Goal: Use online tool/utility: Utilize a website feature to perform a specific function

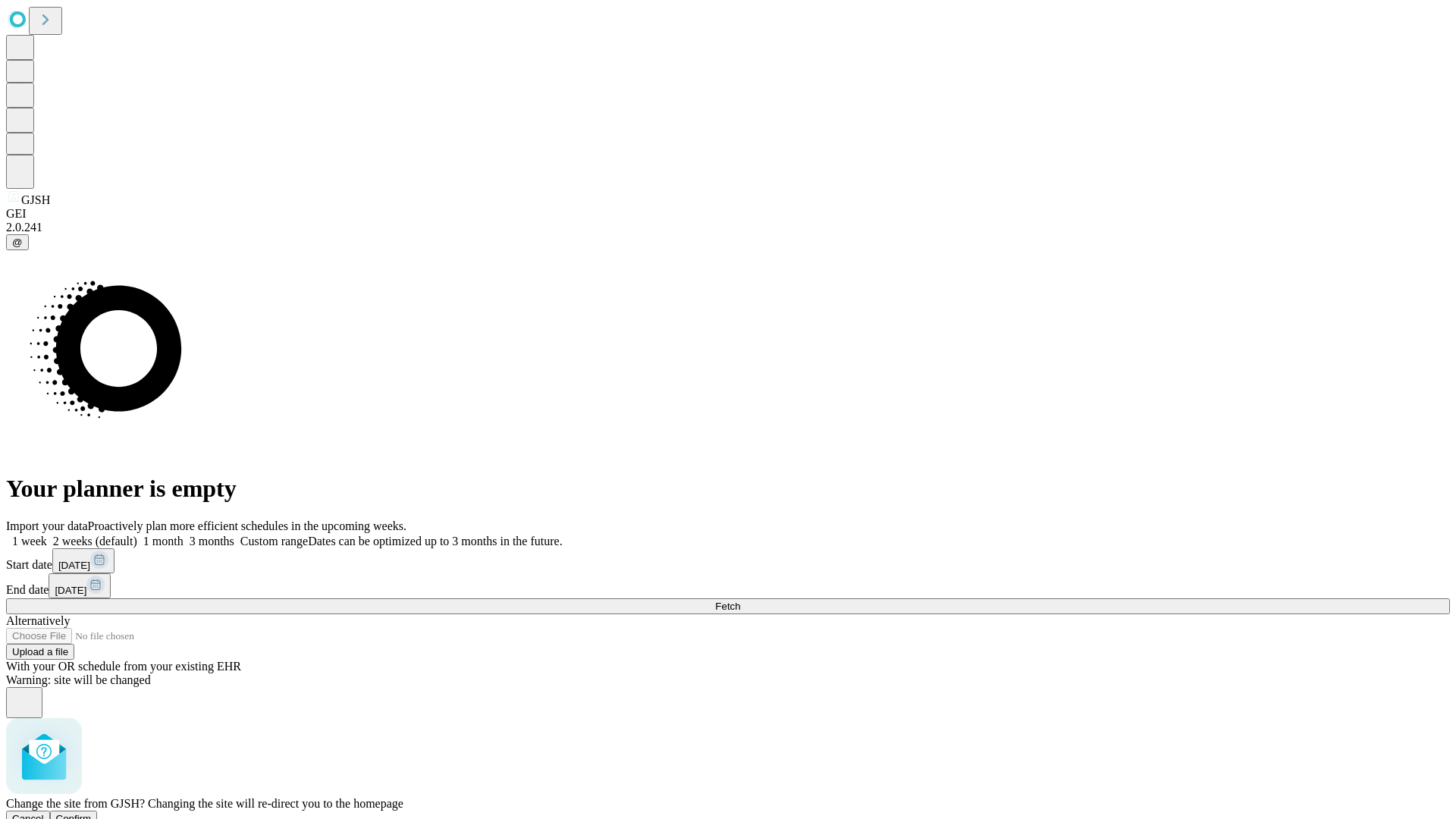
click at [92, 813] on span "Confirm" at bounding box center [74, 818] width 36 height 11
click at [183, 534] on label "1 month" at bounding box center [160, 541] width 47 height 13
click at [740, 601] on span "Fetch" at bounding box center [728, 606] width 25 height 11
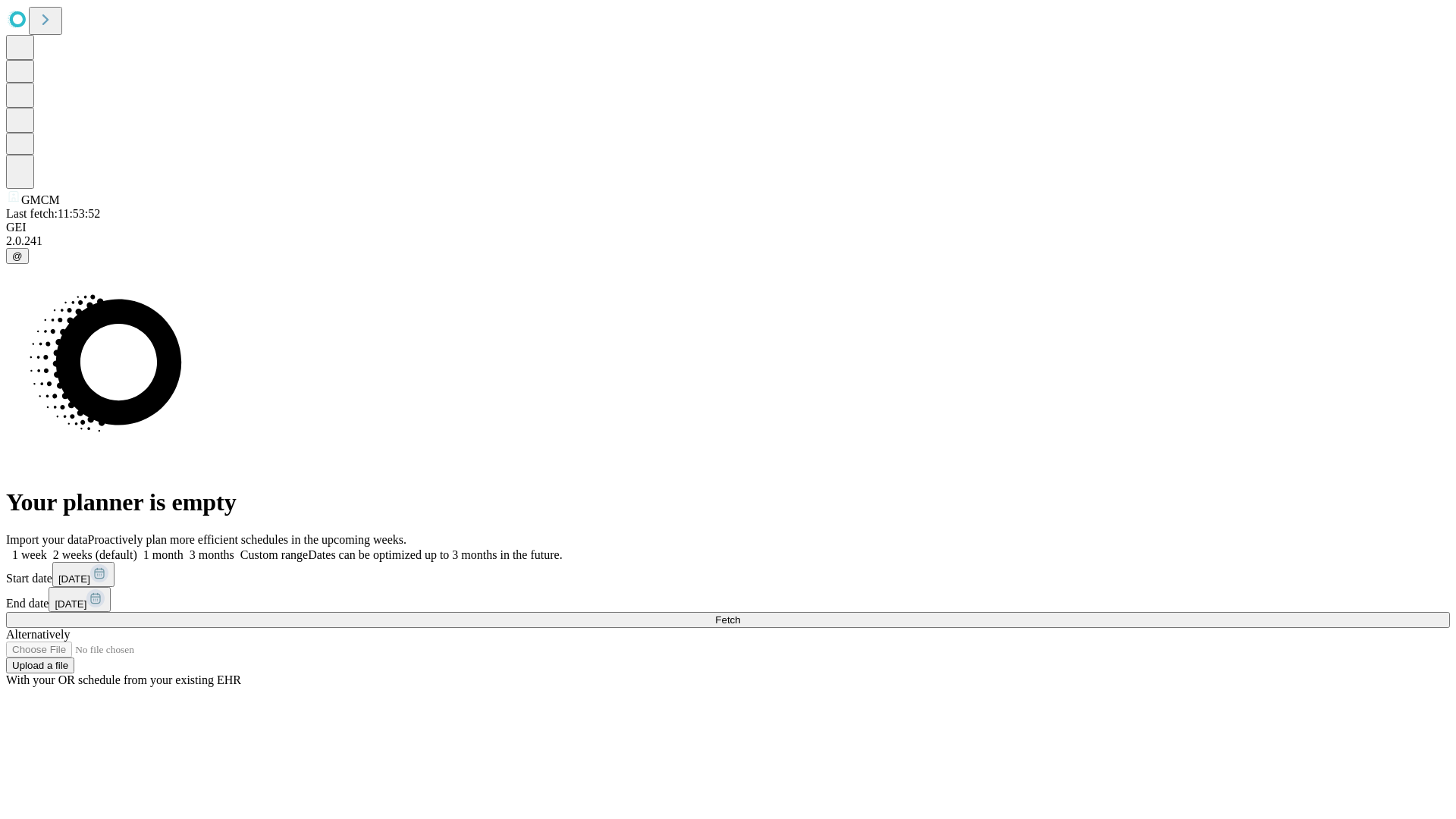
click at [183, 549] on label "1 month" at bounding box center [160, 555] width 47 height 13
click at [740, 614] on span "Fetch" at bounding box center [728, 620] width 25 height 11
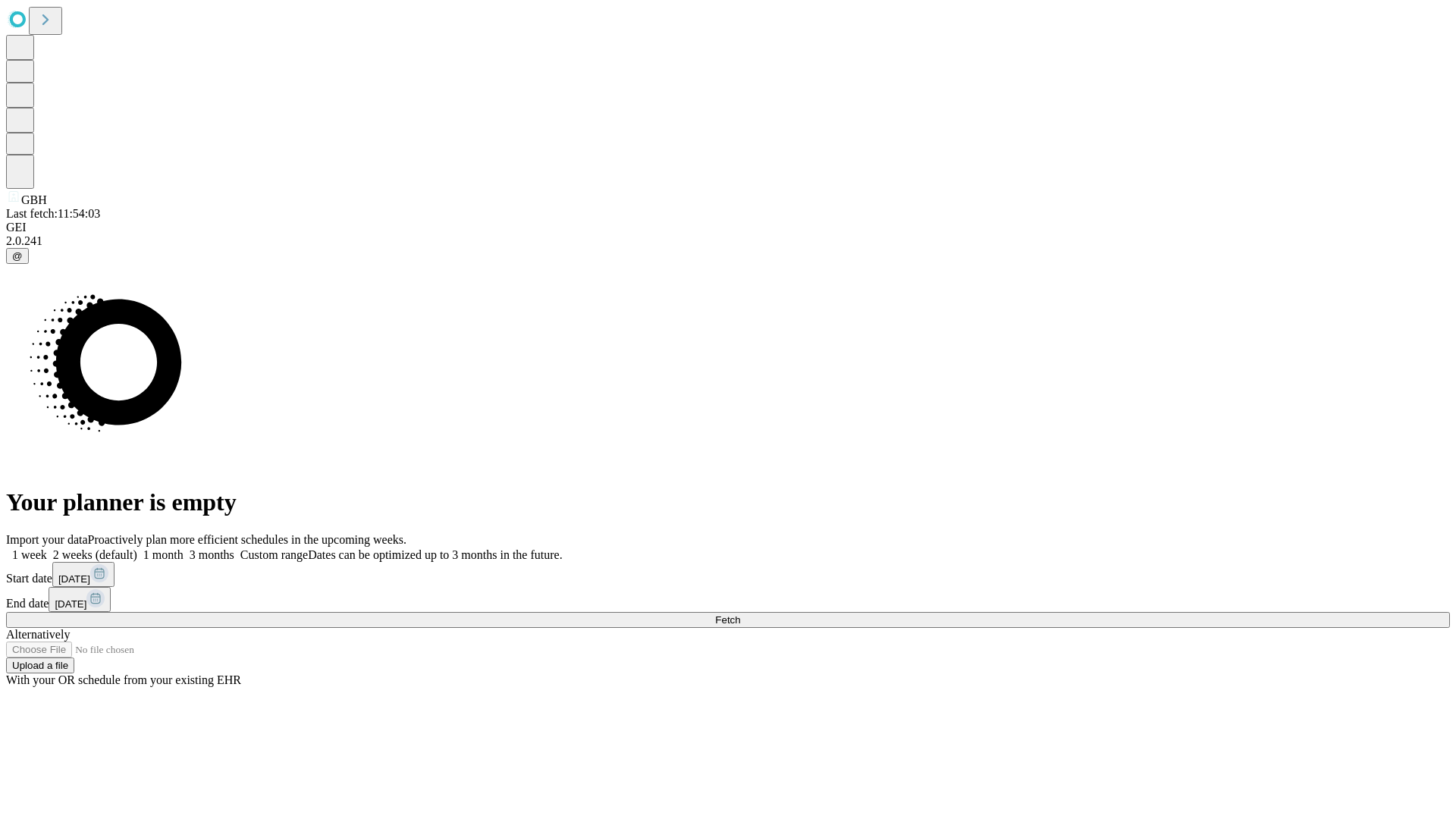
click at [183, 549] on label "1 month" at bounding box center [160, 555] width 47 height 13
click at [740, 614] on span "Fetch" at bounding box center [728, 620] width 25 height 11
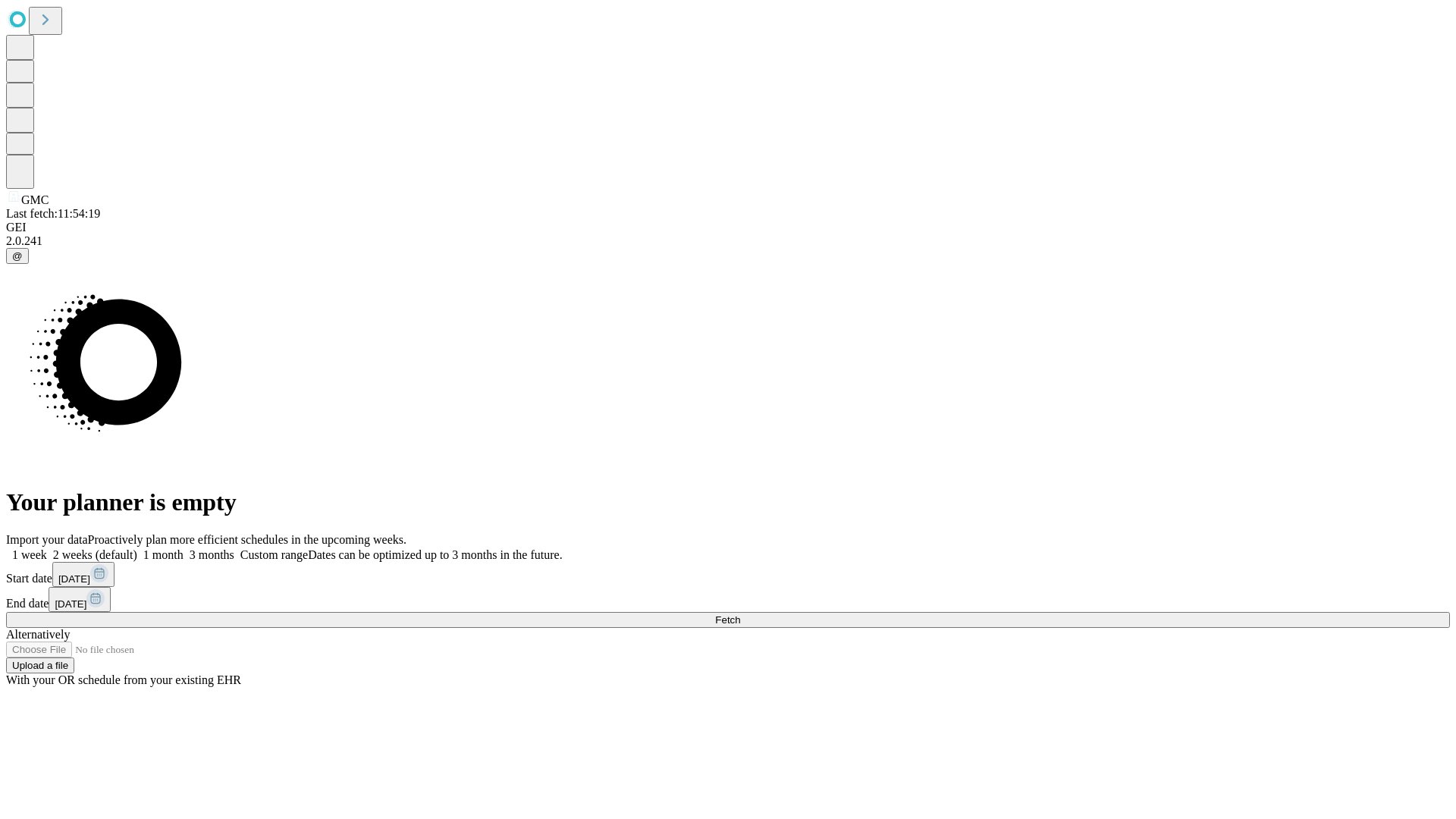
click at [183, 549] on label "1 month" at bounding box center [160, 555] width 47 height 13
click at [740, 614] on span "Fetch" at bounding box center [728, 620] width 25 height 11
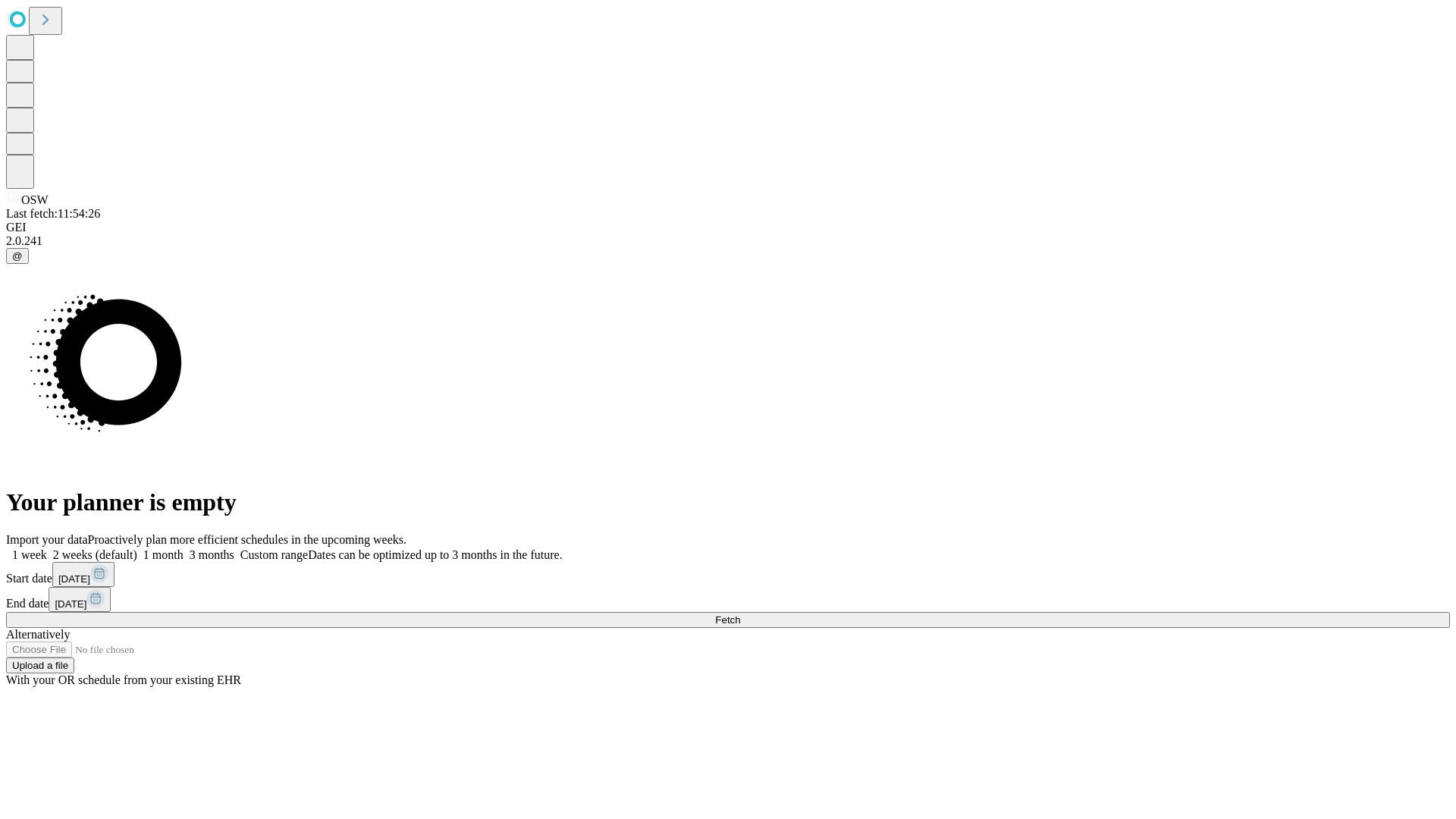
click at [183, 549] on label "1 month" at bounding box center [160, 555] width 47 height 13
click at [740, 614] on span "Fetch" at bounding box center [728, 620] width 25 height 11
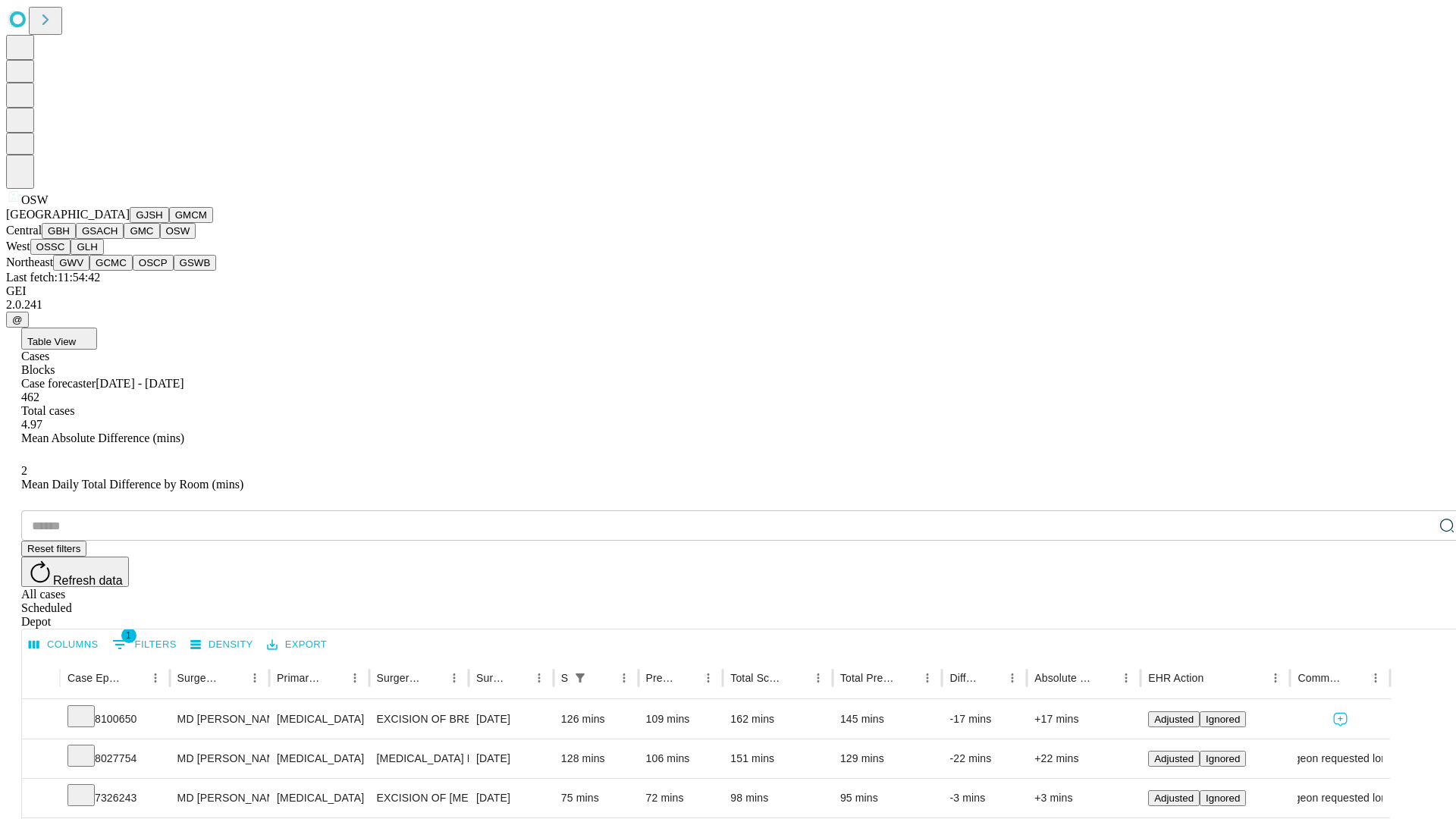
click at [71, 255] on button "OSSC" at bounding box center [51, 247] width 41 height 16
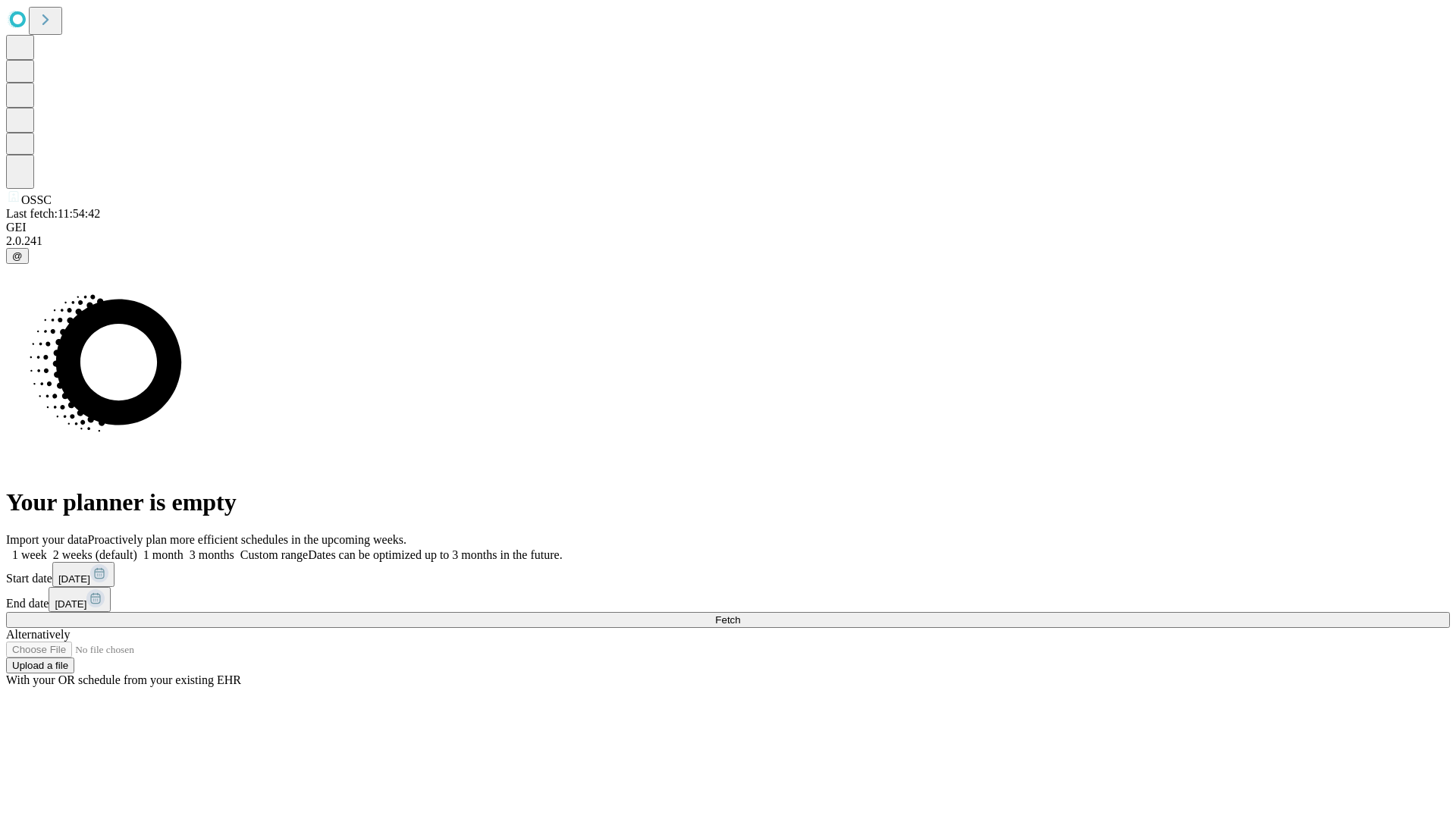
click at [183, 549] on label "1 month" at bounding box center [160, 555] width 47 height 13
click at [740, 614] on span "Fetch" at bounding box center [728, 620] width 25 height 11
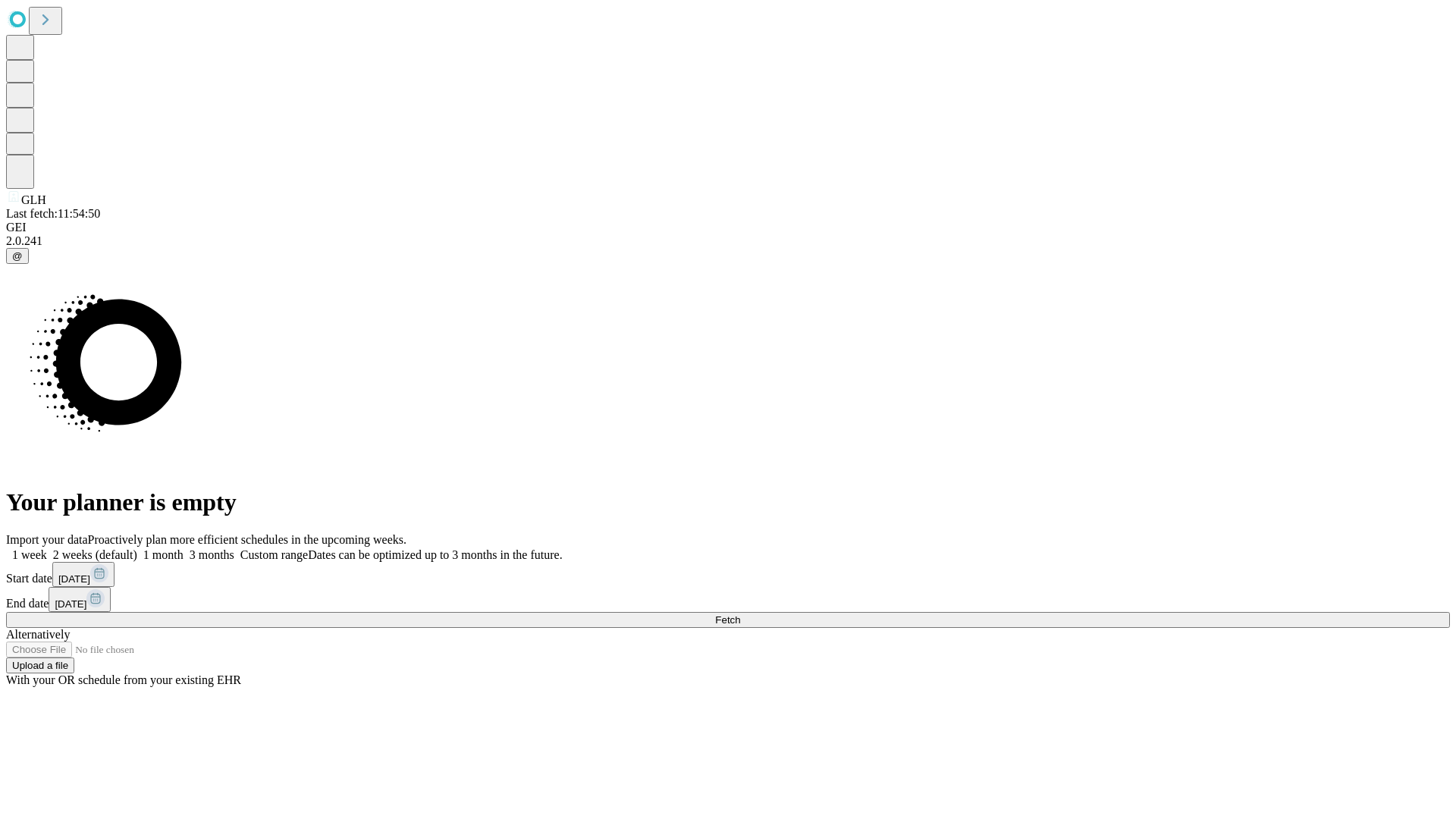
click at [183, 549] on label "1 month" at bounding box center [160, 555] width 47 height 13
click at [740, 614] on span "Fetch" at bounding box center [728, 620] width 25 height 11
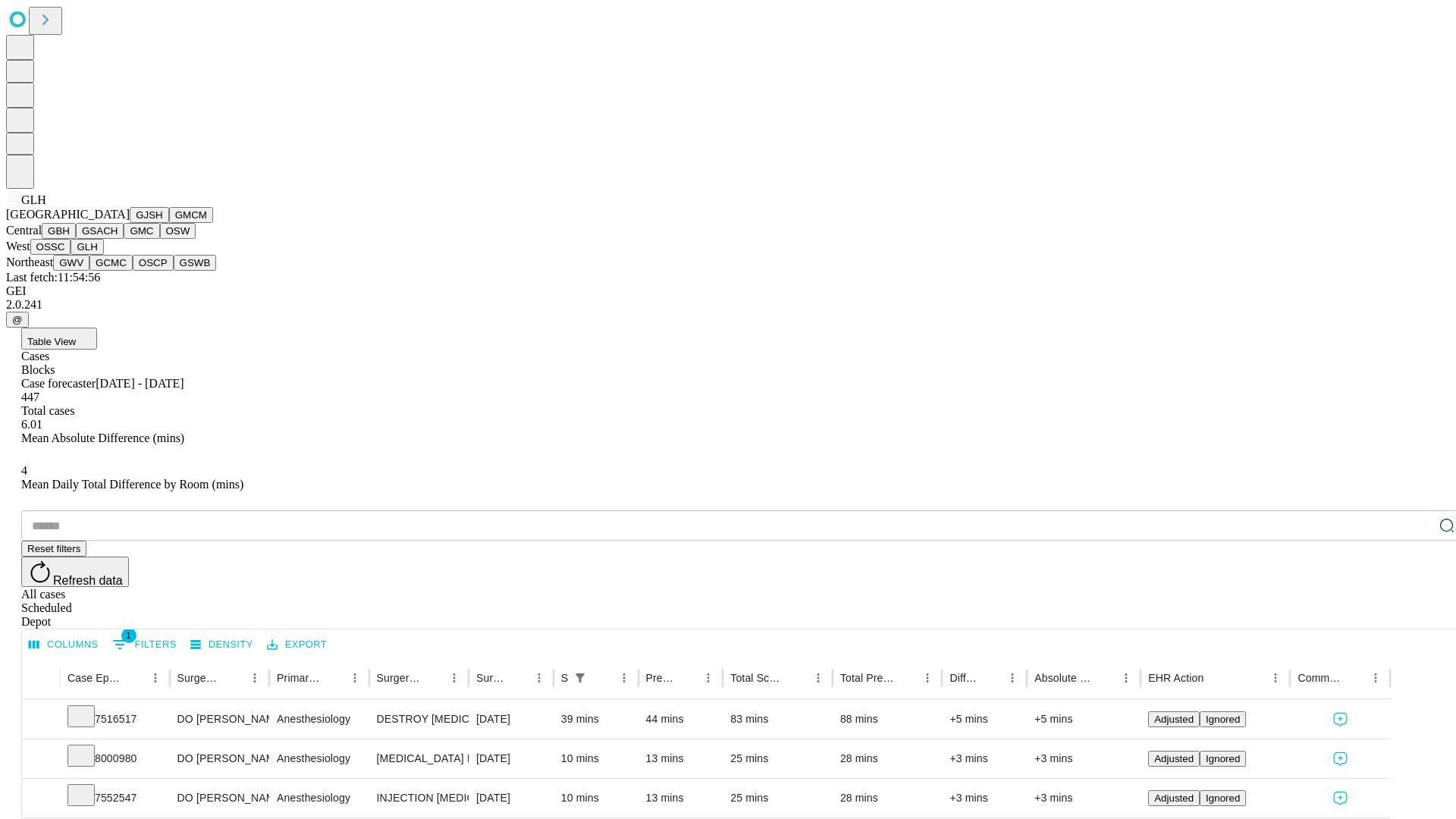
click at [89, 270] on button "GWV" at bounding box center [71, 262] width 36 height 16
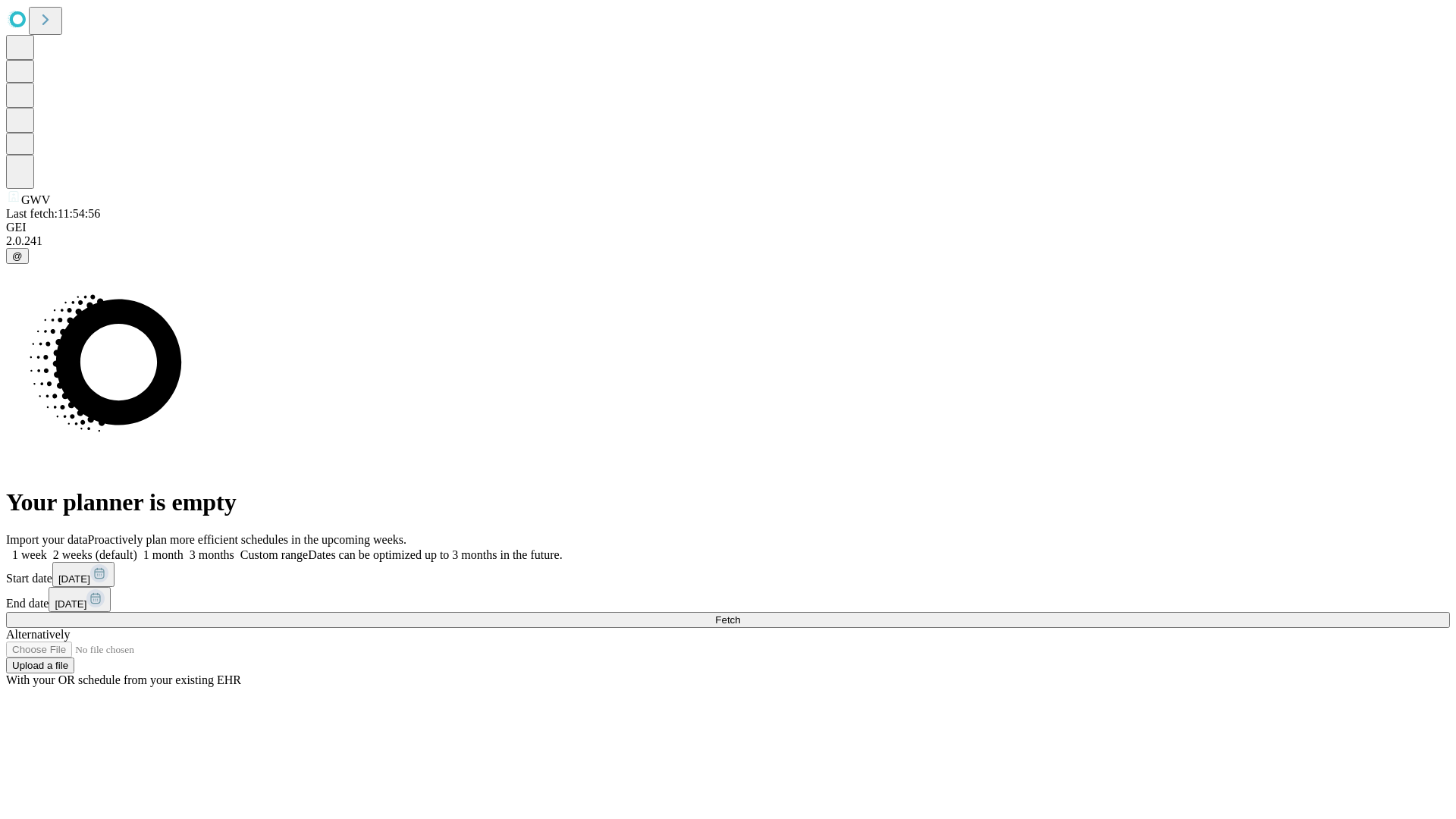
click at [183, 549] on label "1 month" at bounding box center [160, 555] width 47 height 13
click at [740, 614] on span "Fetch" at bounding box center [728, 620] width 25 height 11
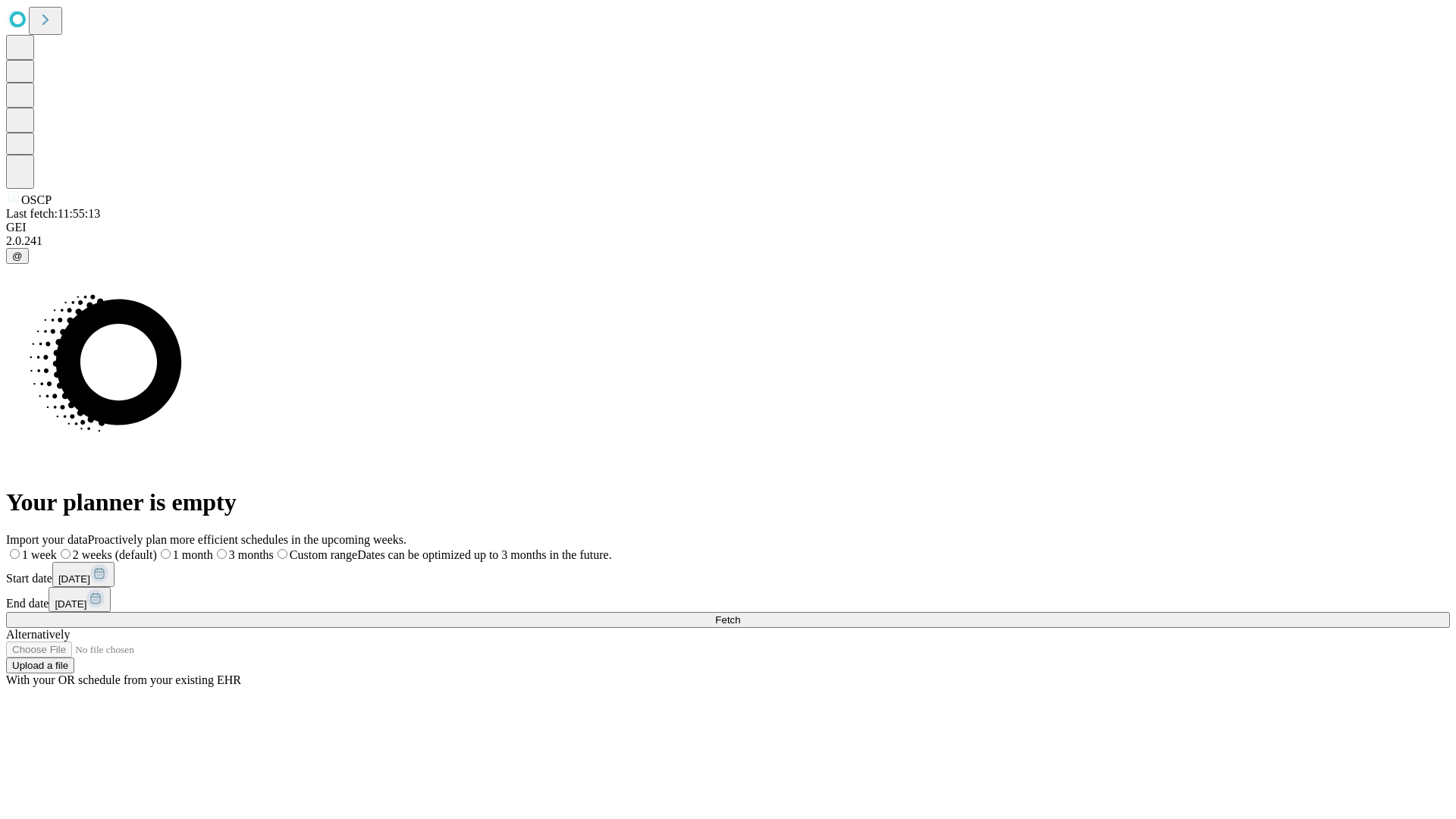
click at [213, 549] on label "1 month" at bounding box center [185, 555] width 56 height 13
click at [740, 614] on span "Fetch" at bounding box center [728, 620] width 25 height 11
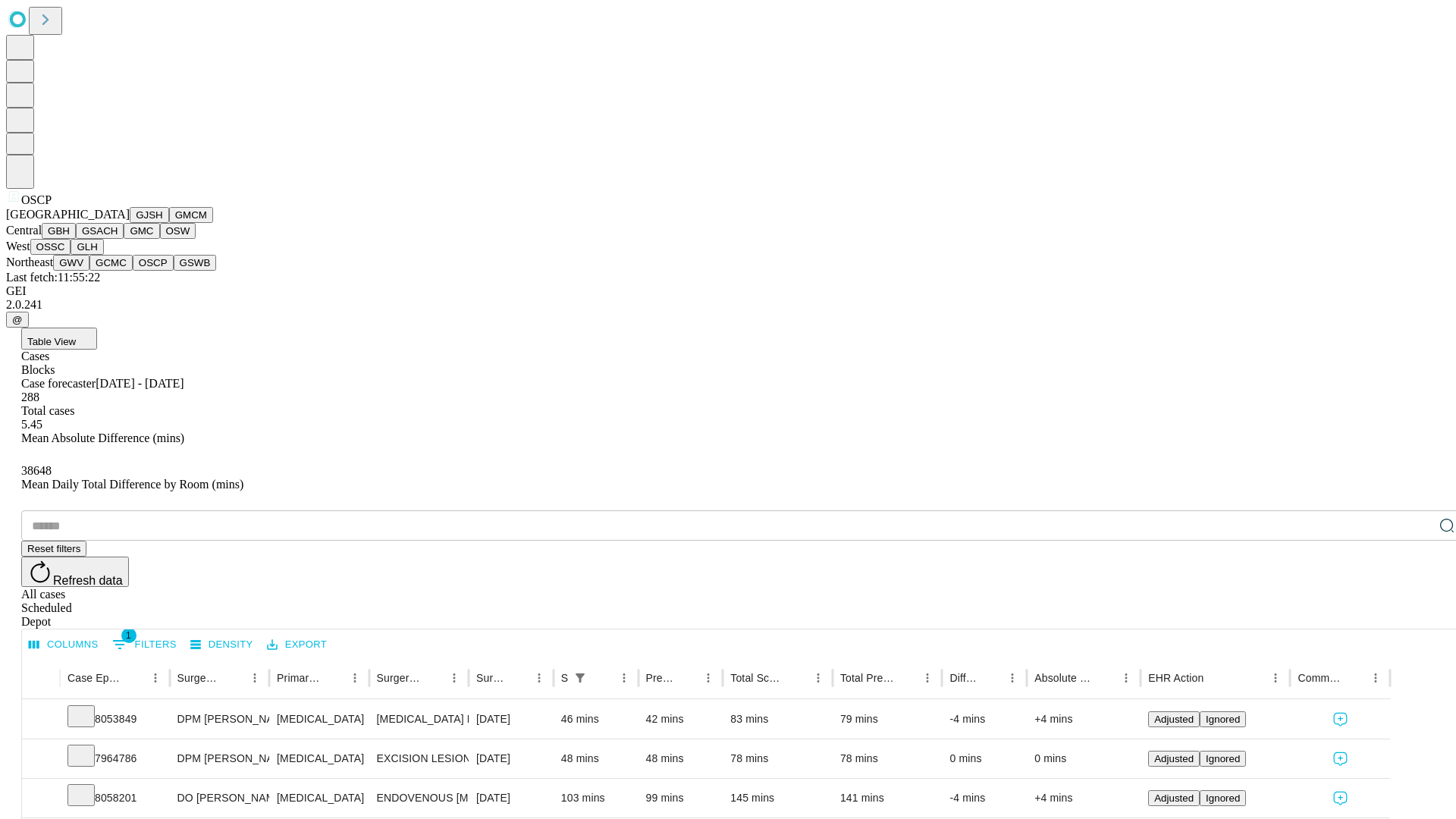
click at [174, 270] on button "GSWB" at bounding box center [195, 262] width 43 height 16
